Goal: Navigation & Orientation: Find specific page/section

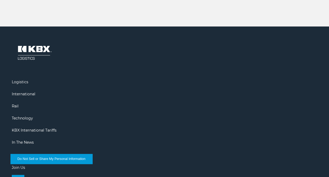
scroll to position [831, 0]
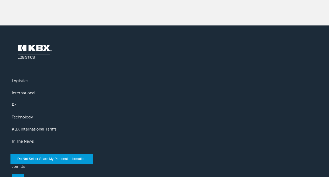
click at [23, 78] on link "Logistics" at bounding box center [20, 80] width 16 height 5
click at [28, 139] on link "In The News" at bounding box center [23, 141] width 22 height 5
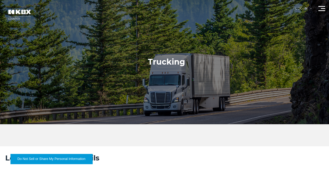
click at [323, 8] on span at bounding box center [323, 8] width 4 height 1
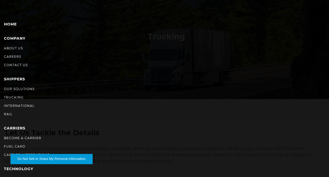
scroll to position [23, 0]
